Goal: Find specific page/section: Find specific page/section

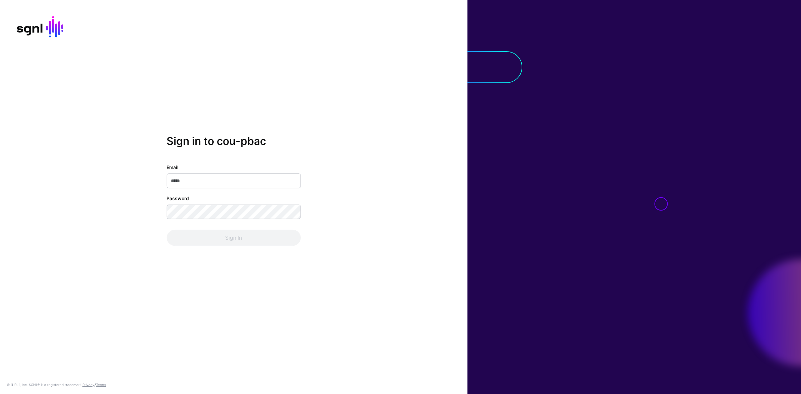
type input "**********"
click at [258, 229] on div "**********" at bounding box center [234, 205] width 134 height 82
click at [251, 236] on button "Sign In" at bounding box center [234, 238] width 134 height 16
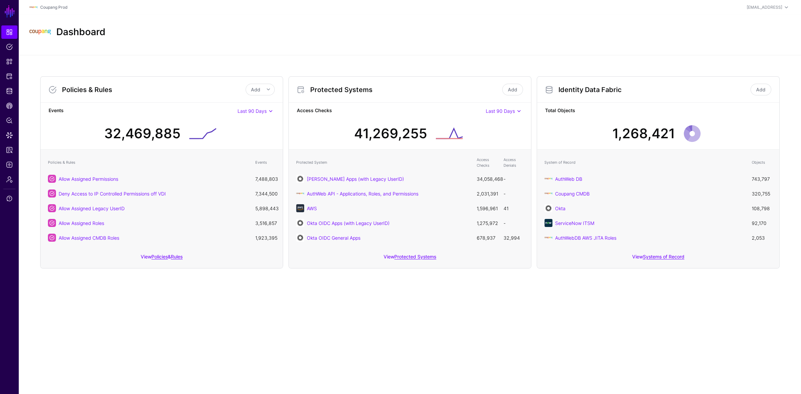
click at [308, 205] on div "AWS" at bounding box center [388, 208] width 163 height 7
click at [313, 208] on link "AWS" at bounding box center [312, 209] width 10 height 6
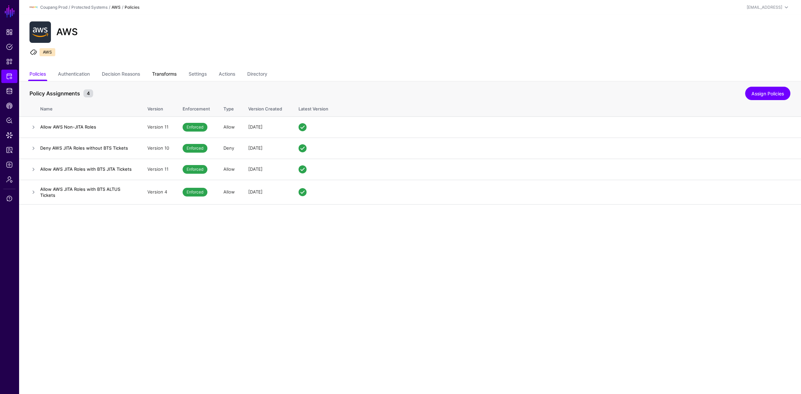
click at [169, 76] on link "Transforms" at bounding box center [164, 74] width 24 height 13
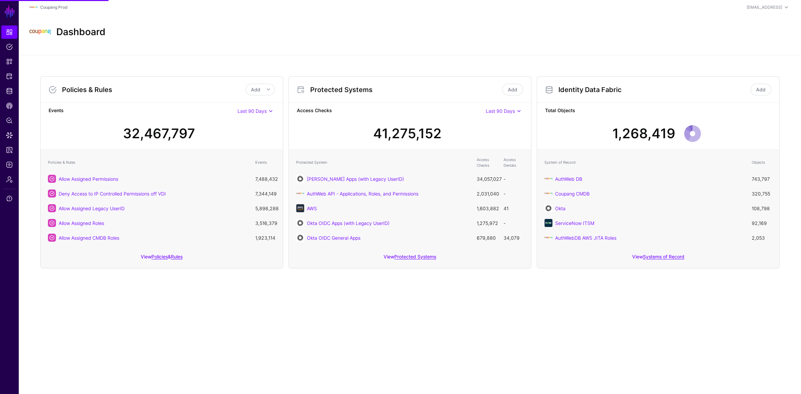
click at [214, 336] on main "SGNL Dashboard Policies Snippets Protected Systems Identity Data Fabric CAEP Hu…" at bounding box center [400, 197] width 801 height 394
click at [316, 210] on link "AWS" at bounding box center [312, 209] width 10 height 6
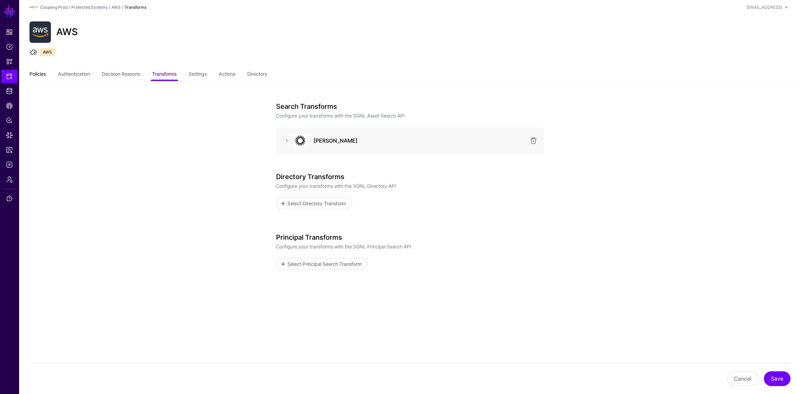
click at [40, 72] on link "Policies" at bounding box center [37, 74] width 16 height 13
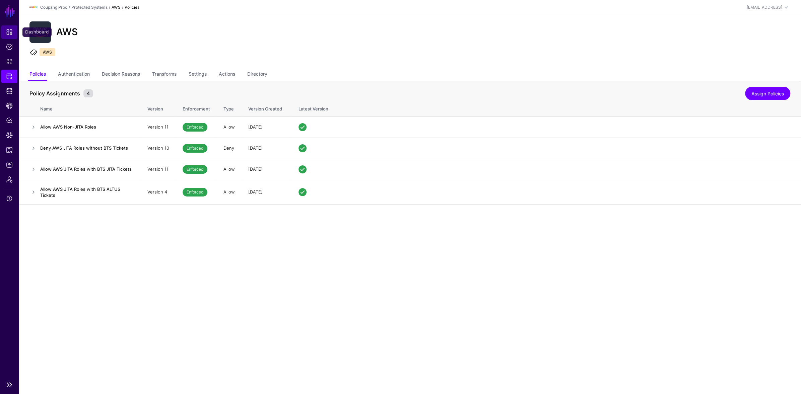
click at [7, 28] on link "Dashboard" at bounding box center [9, 31] width 16 height 13
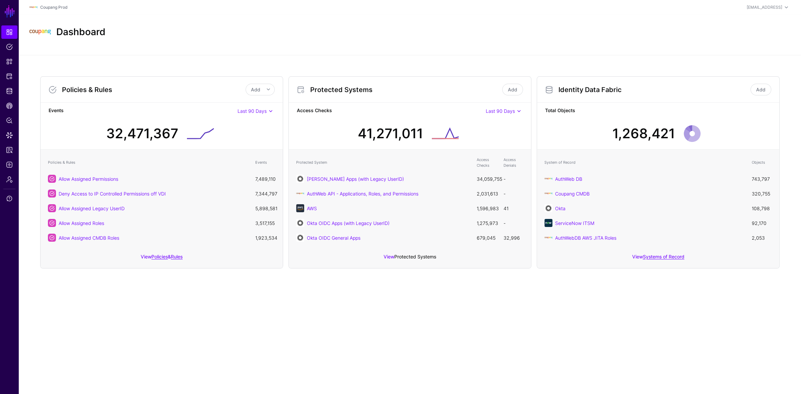
click at [300, 255] on link "Protected Systems" at bounding box center [415, 257] width 42 height 6
